Goal: Navigation & Orientation: Go to known website

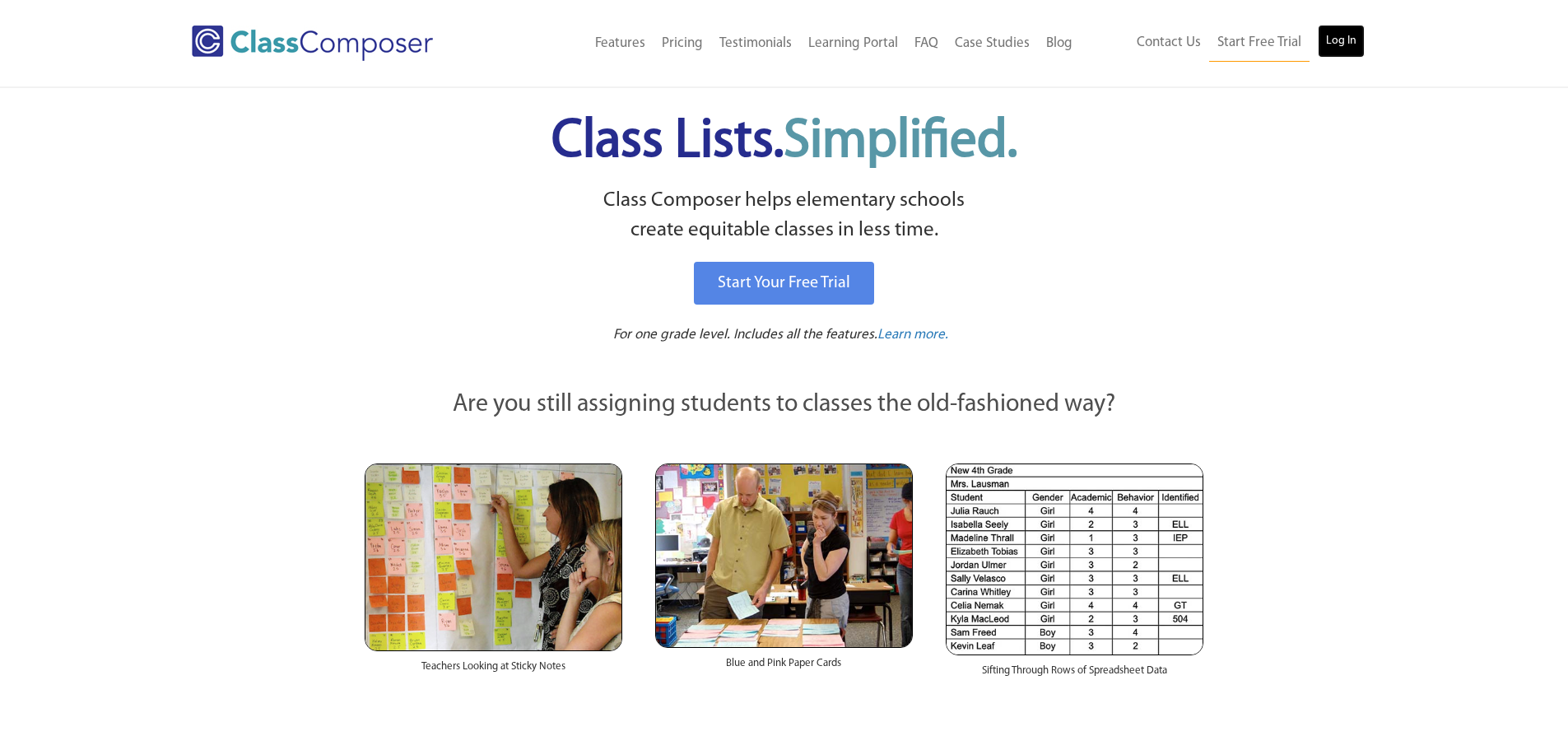
click at [1346, 41] on link "Log In" at bounding box center [1341, 41] width 47 height 33
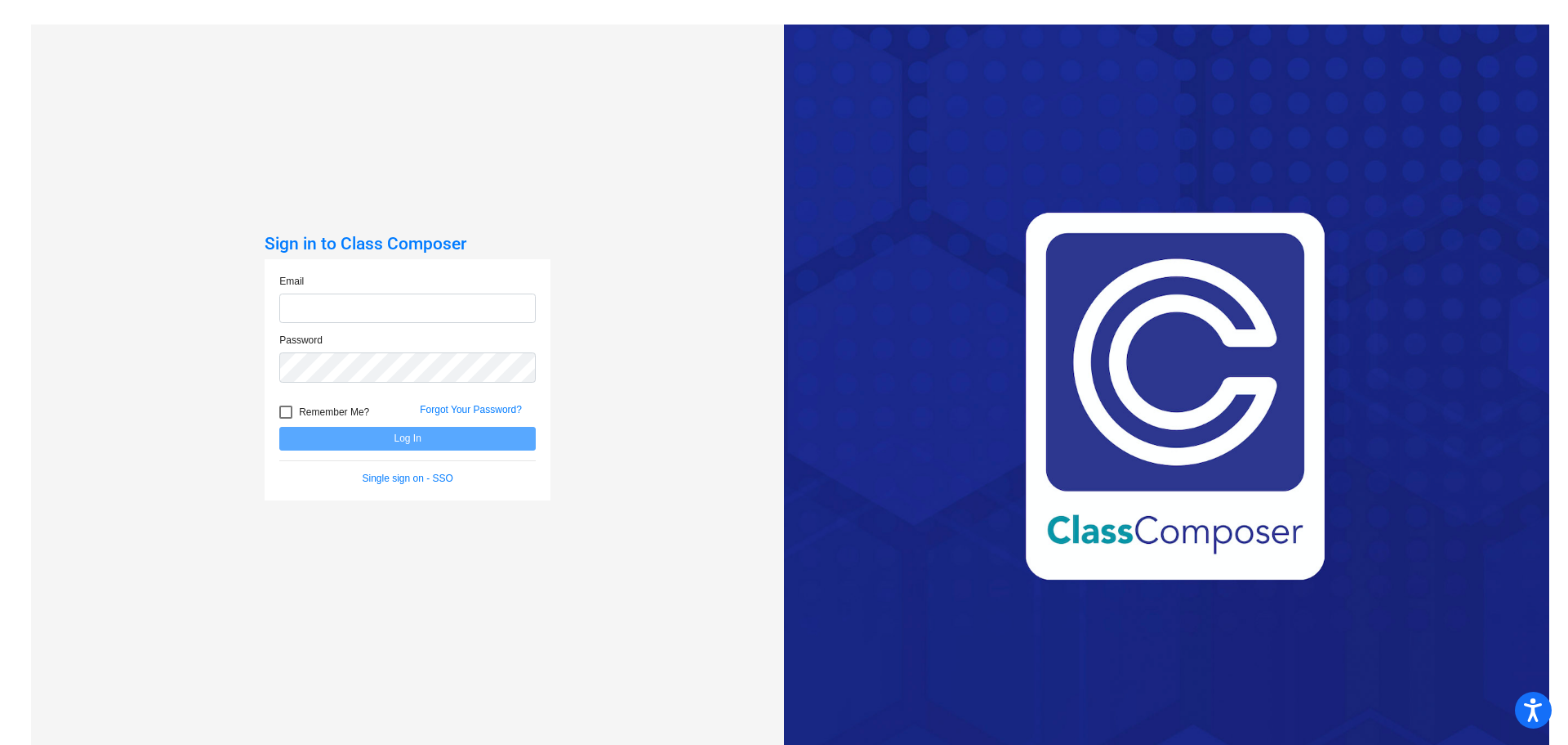
type input "jbarba@ceres.k12.ca.us"
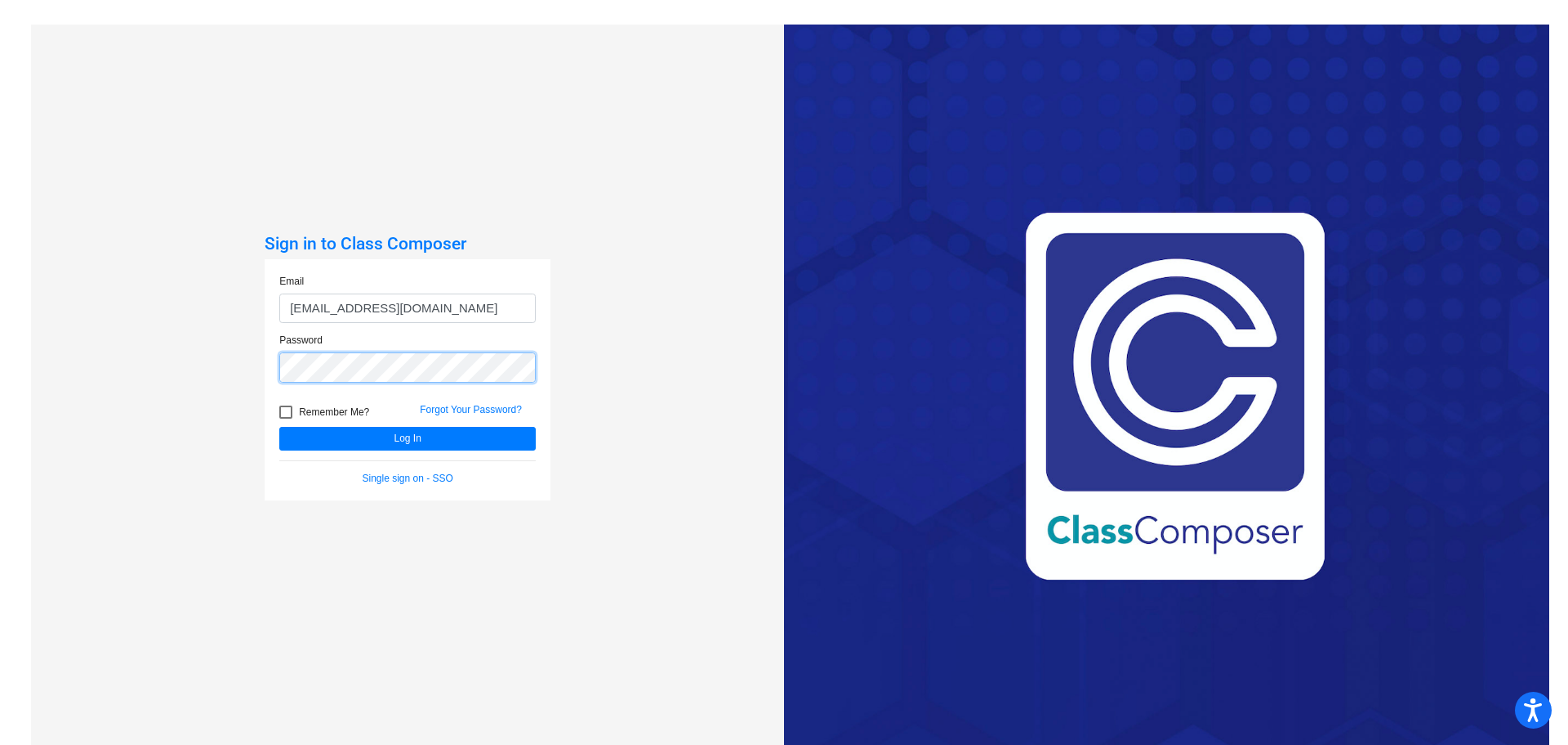
click at [280, 427] on button "Log In" at bounding box center [407, 439] width 256 height 23
